Goal: Check status: Check status

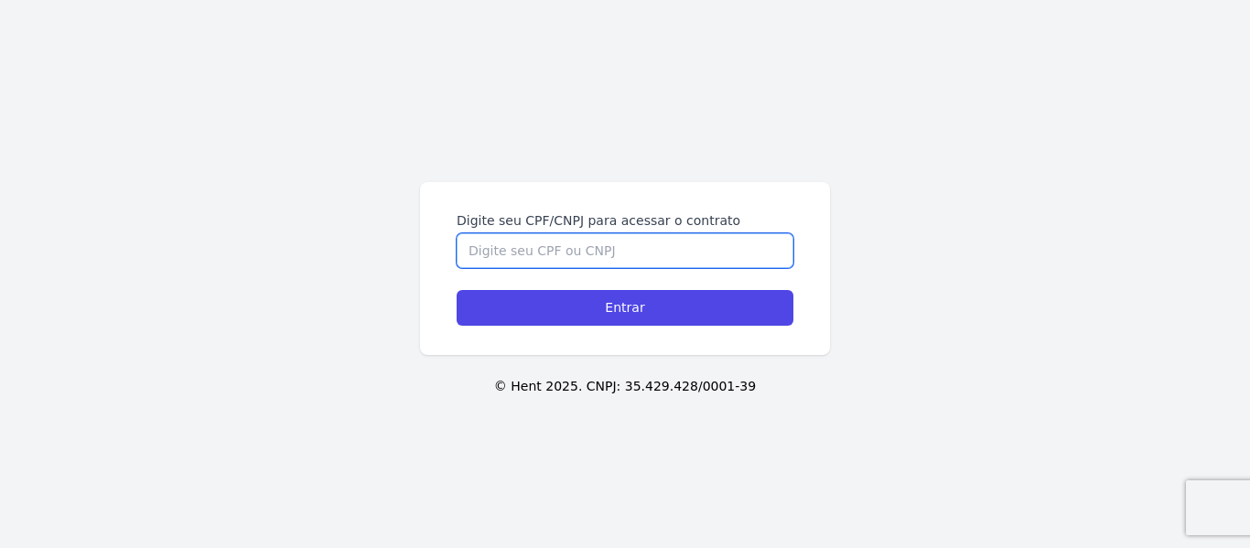
click at [614, 263] on input "Digite seu CPF/CNPJ para acessar o contrato" at bounding box center [625, 250] width 337 height 35
type input "03382144107"
click at [457, 290] on input "Entrar" at bounding box center [625, 308] width 337 height 36
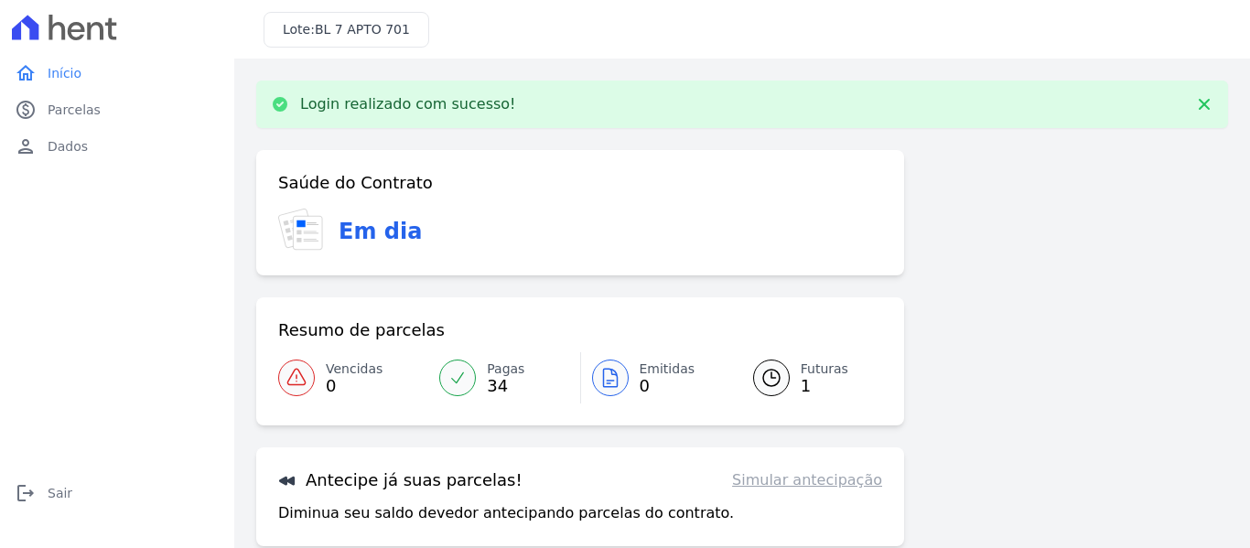
click at [807, 371] on span "Futuras" at bounding box center [825, 369] width 48 height 19
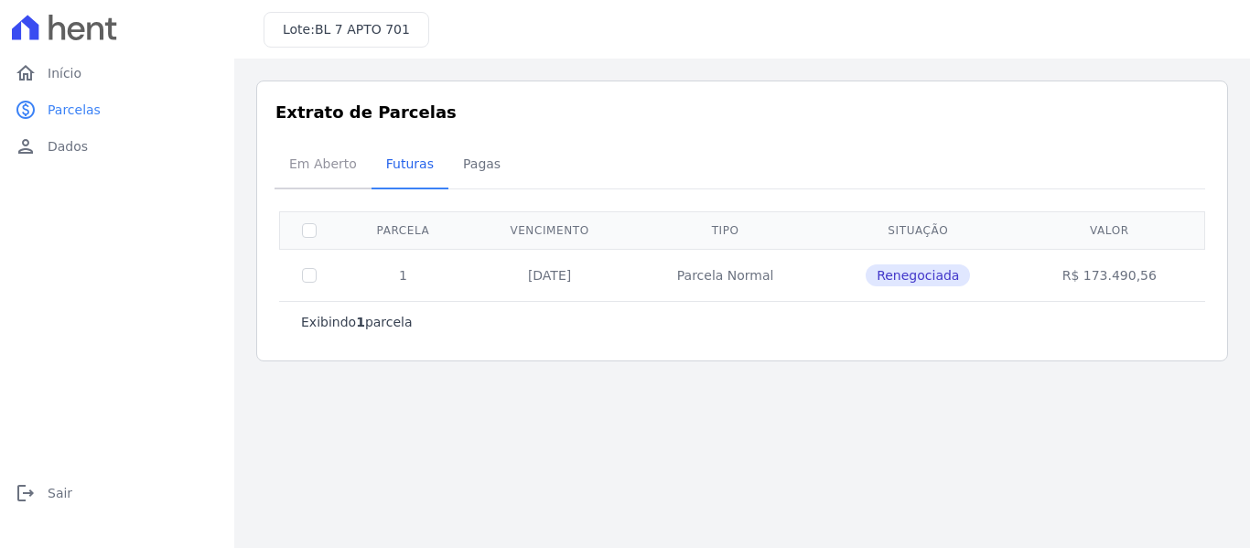
click at [296, 150] on span "Em Aberto" at bounding box center [323, 164] width 90 height 37
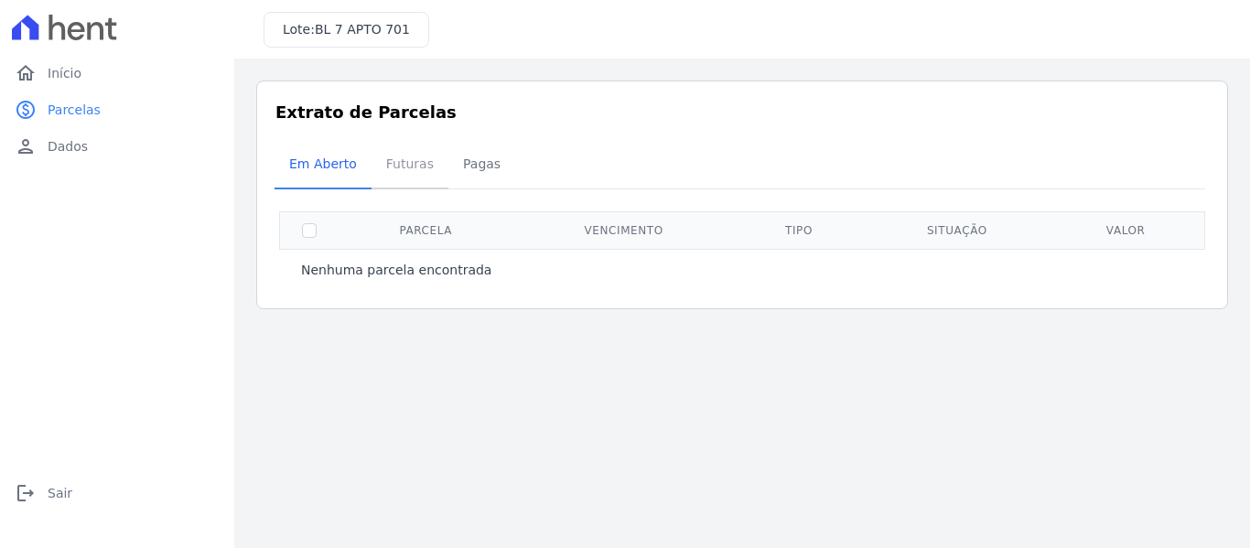
click at [383, 169] on span "Futuras" at bounding box center [410, 164] width 70 height 37
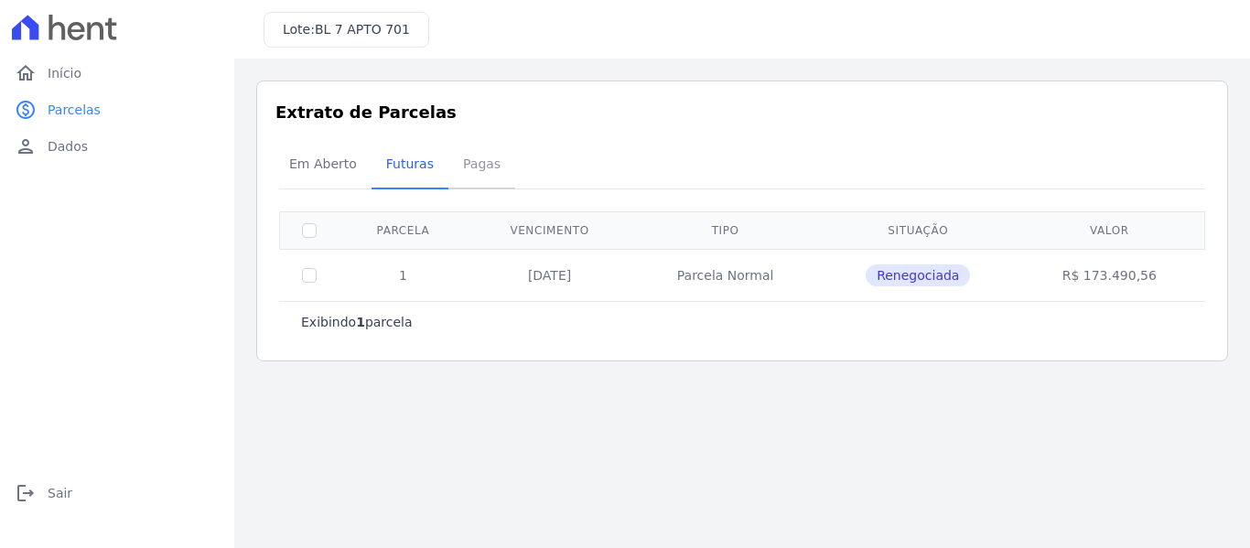
click at [472, 168] on span "Pagas" at bounding box center [481, 164] width 59 height 37
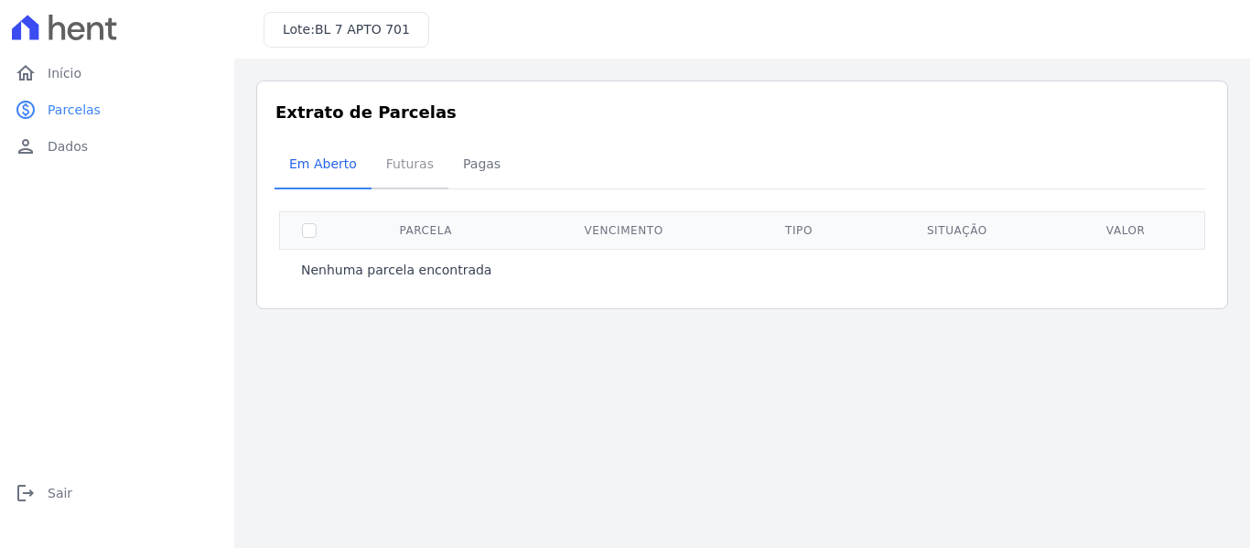
click at [395, 170] on span "Futuras" at bounding box center [410, 164] width 70 height 37
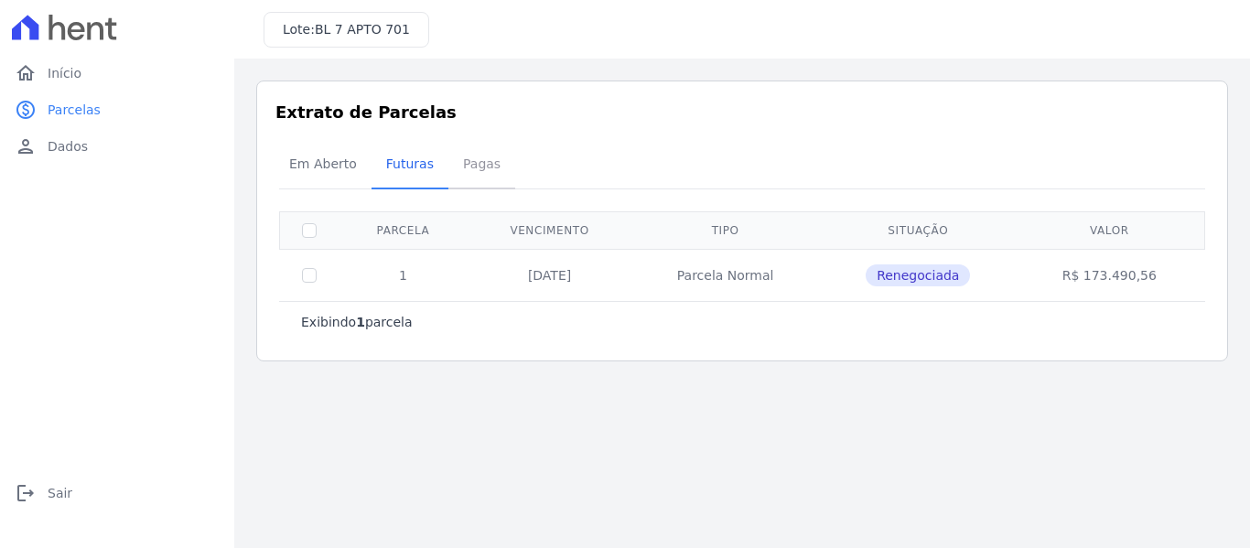
click at [475, 171] on span "Pagas" at bounding box center [481, 164] width 59 height 37
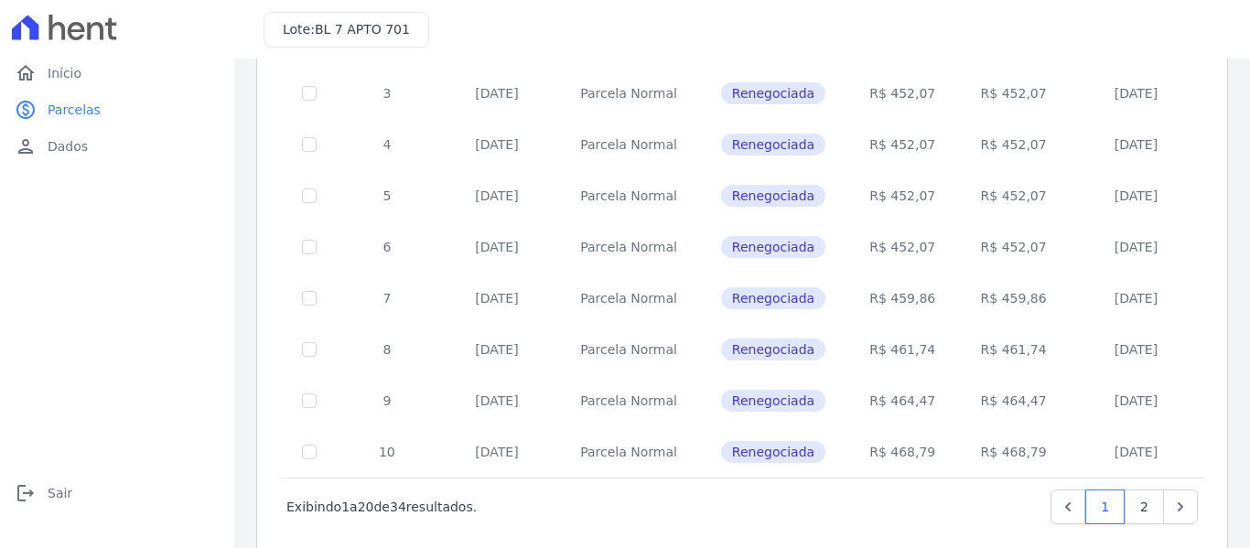
scroll to position [848, 0]
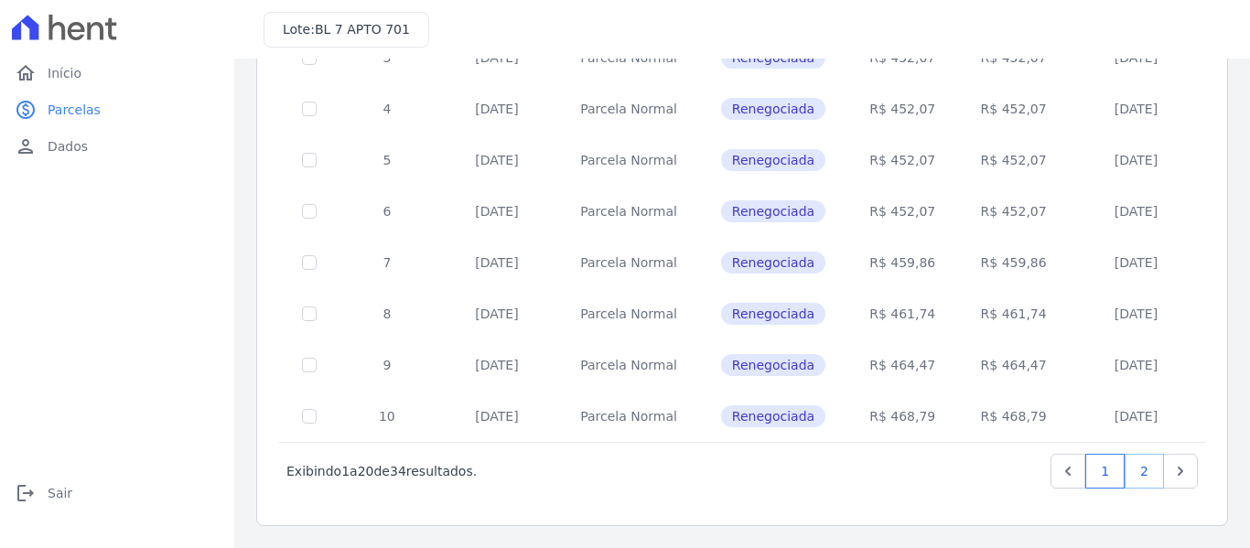
click at [1125, 477] on link "2" at bounding box center [1144, 471] width 39 height 35
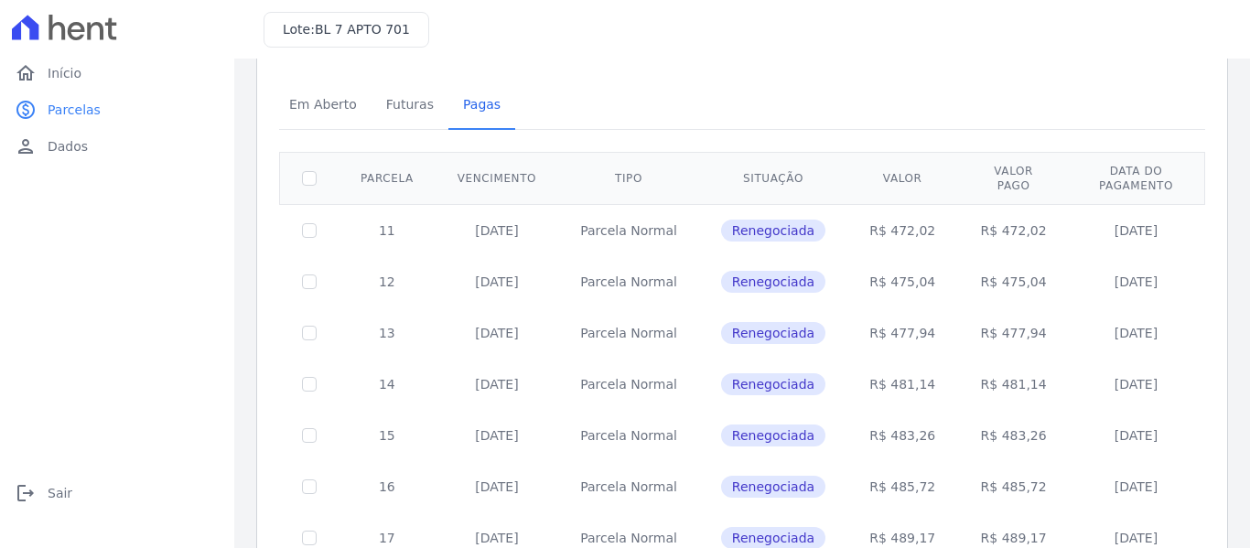
scroll to position [92, 0]
